Goal: Find contact information: Find contact information

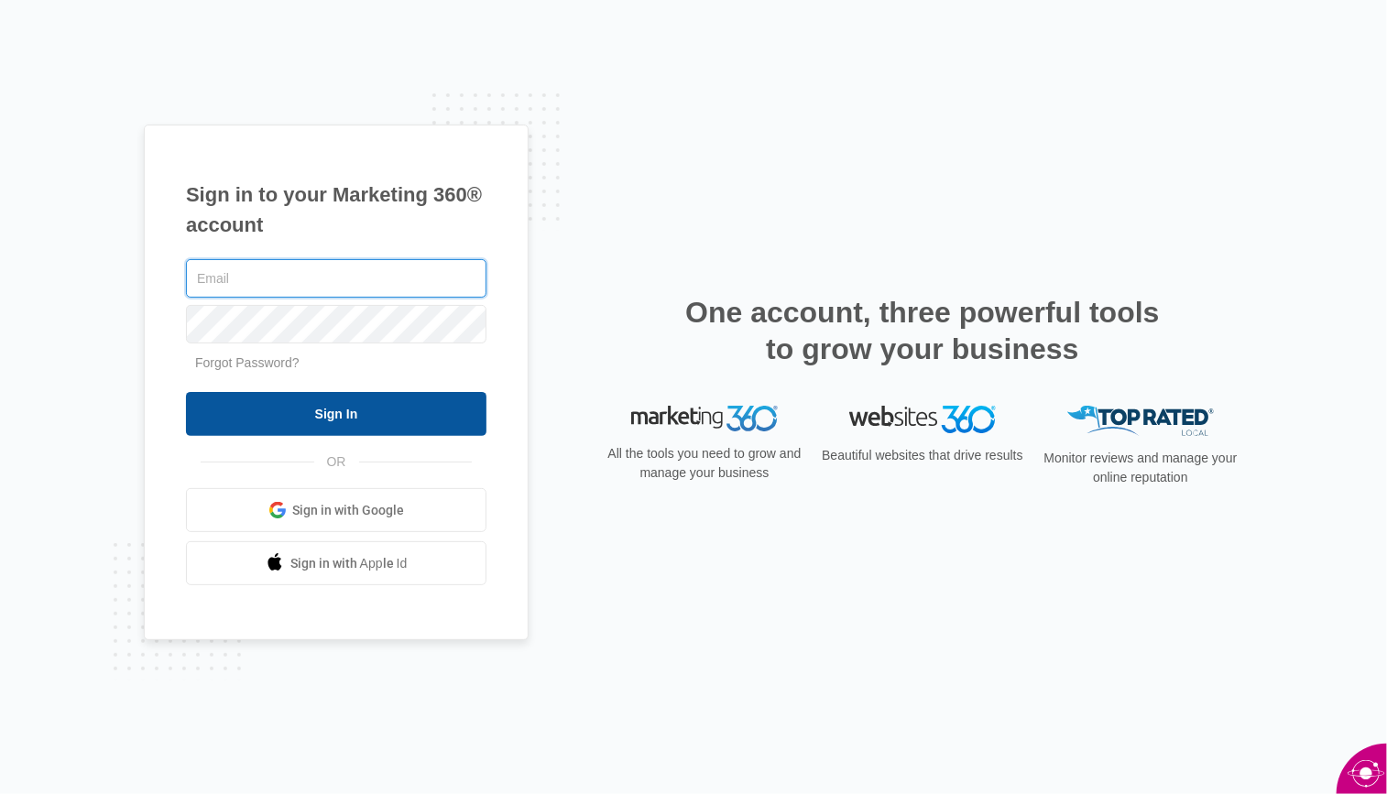
type input "[EMAIL_ADDRESS][DOMAIN_NAME]"
click at [268, 412] on input "Sign In" at bounding box center [336, 414] width 300 height 44
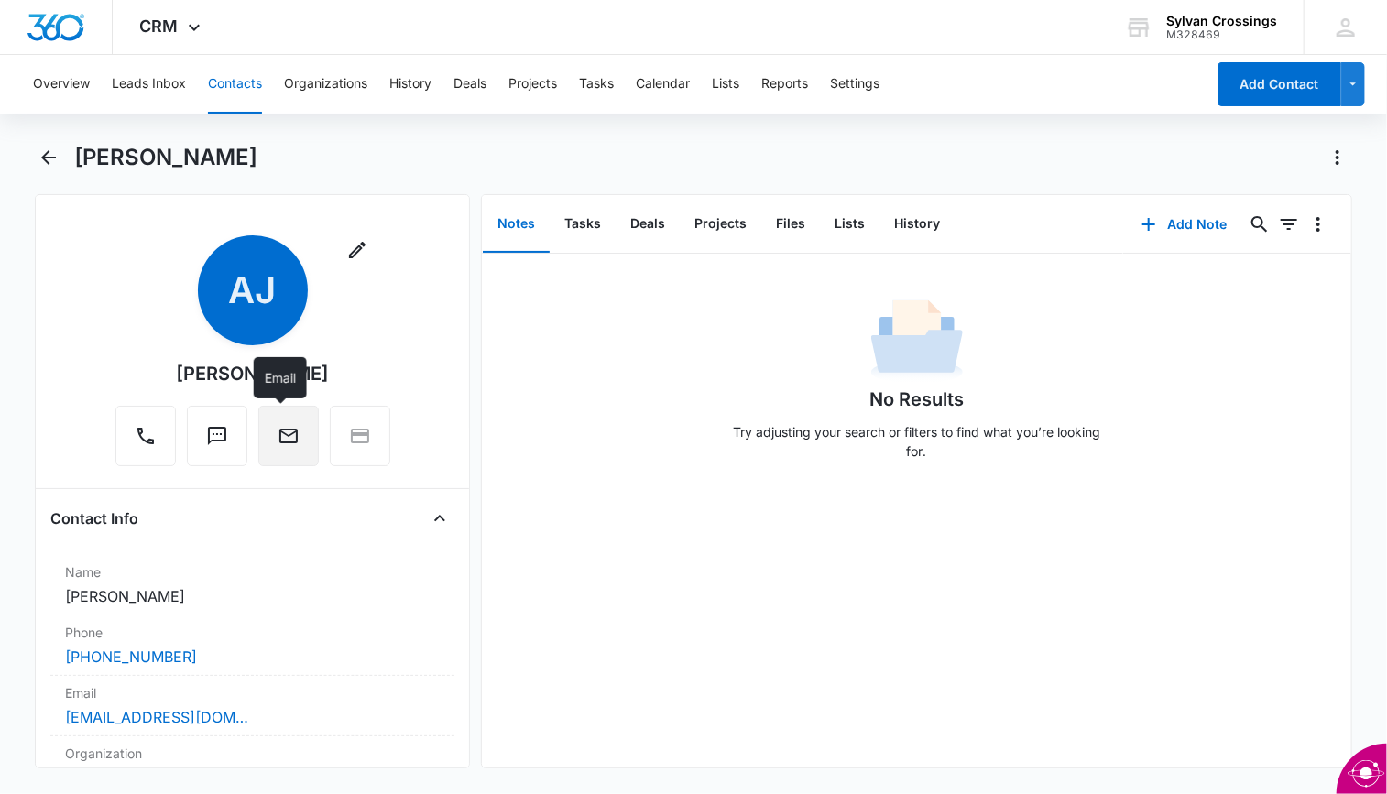
click at [279, 437] on icon "Email" at bounding box center [288, 436] width 18 height 15
